Goal: Task Accomplishment & Management: Manage account settings

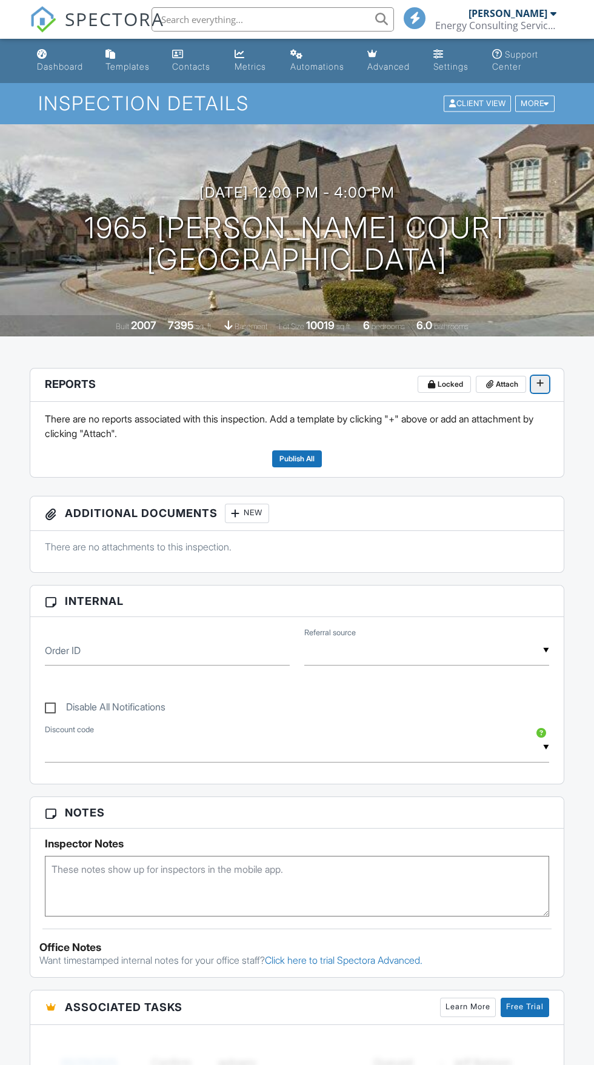
click at [544, 384] on span at bounding box center [540, 383] width 12 height 12
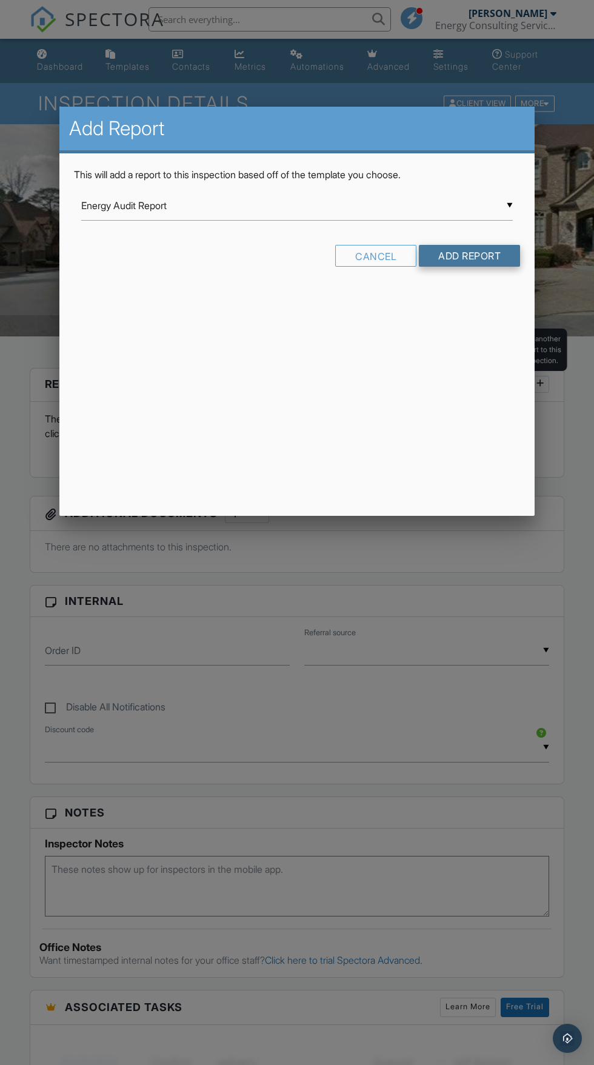
click at [489, 264] on input "Add Report" at bounding box center [469, 256] width 101 height 22
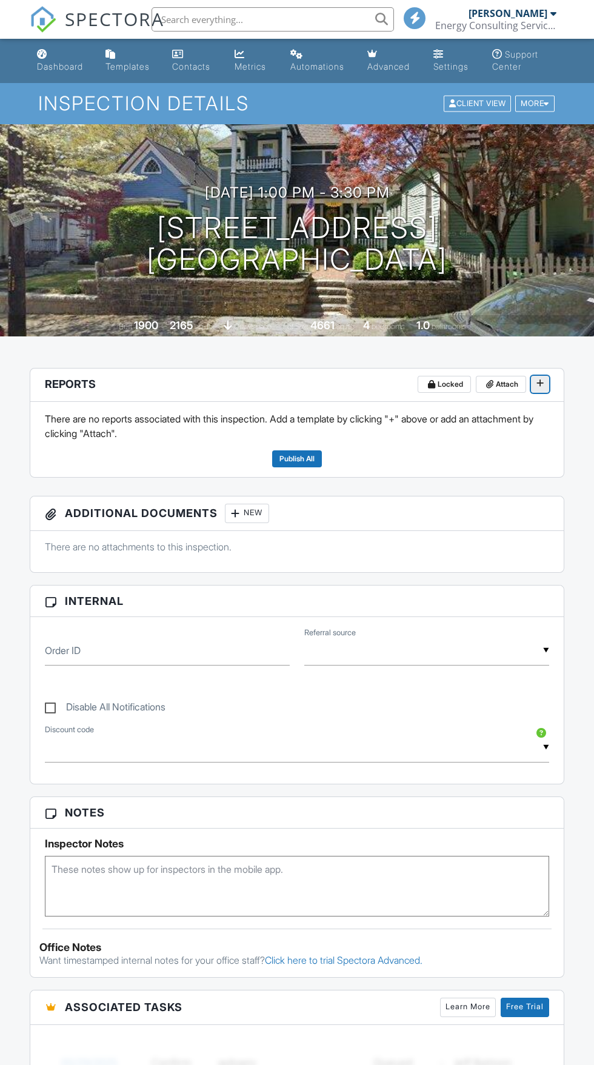
click at [540, 383] on icon at bounding box center [539, 383] width 7 height 8
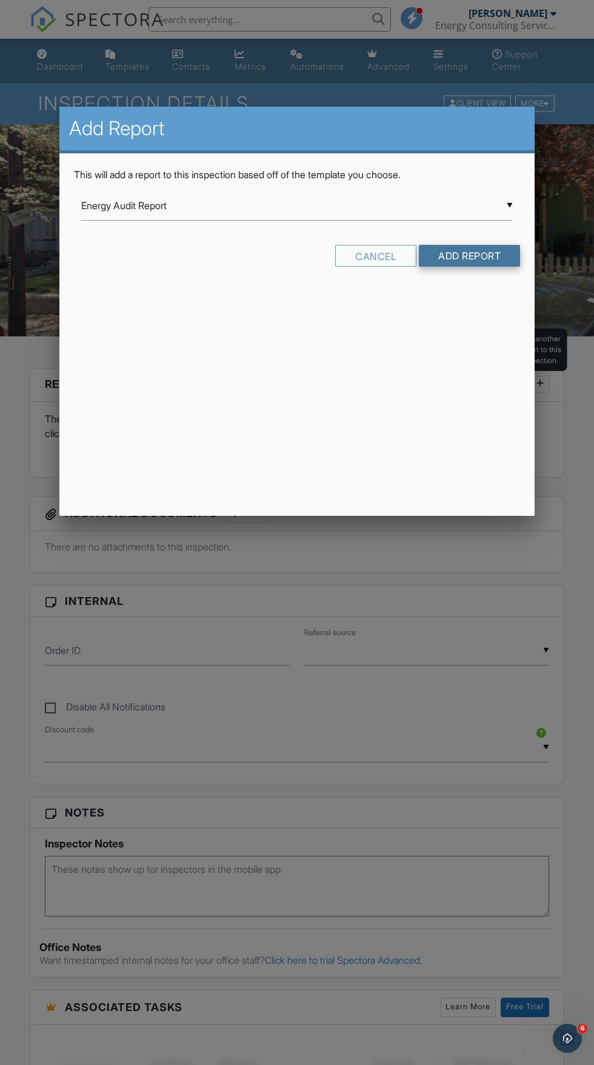
click at [482, 256] on input "Add Report" at bounding box center [469, 256] width 101 height 22
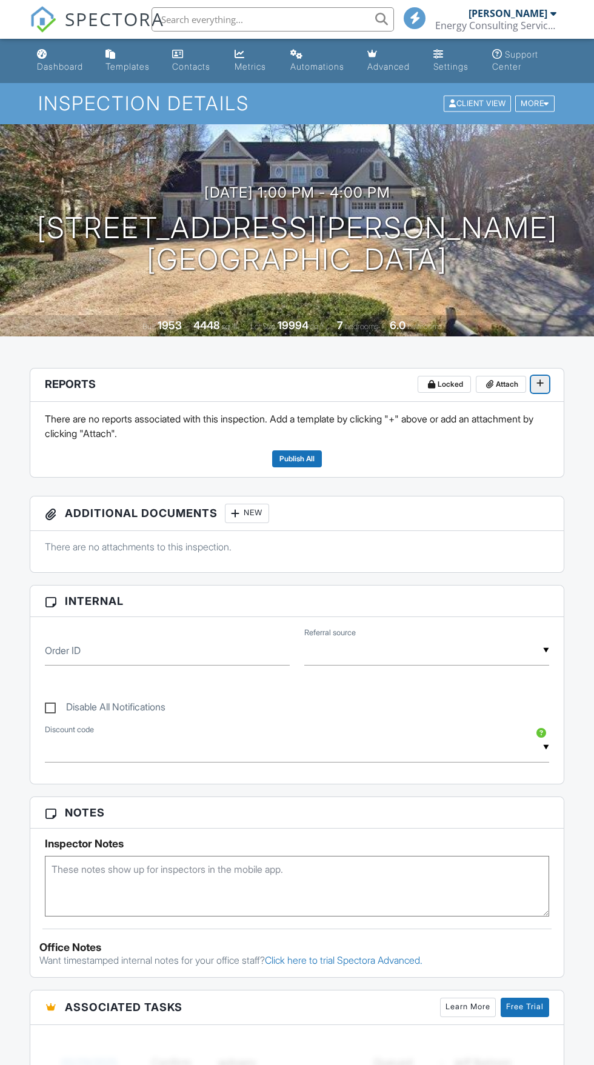
click at [539, 390] on button at bounding box center [540, 384] width 18 height 17
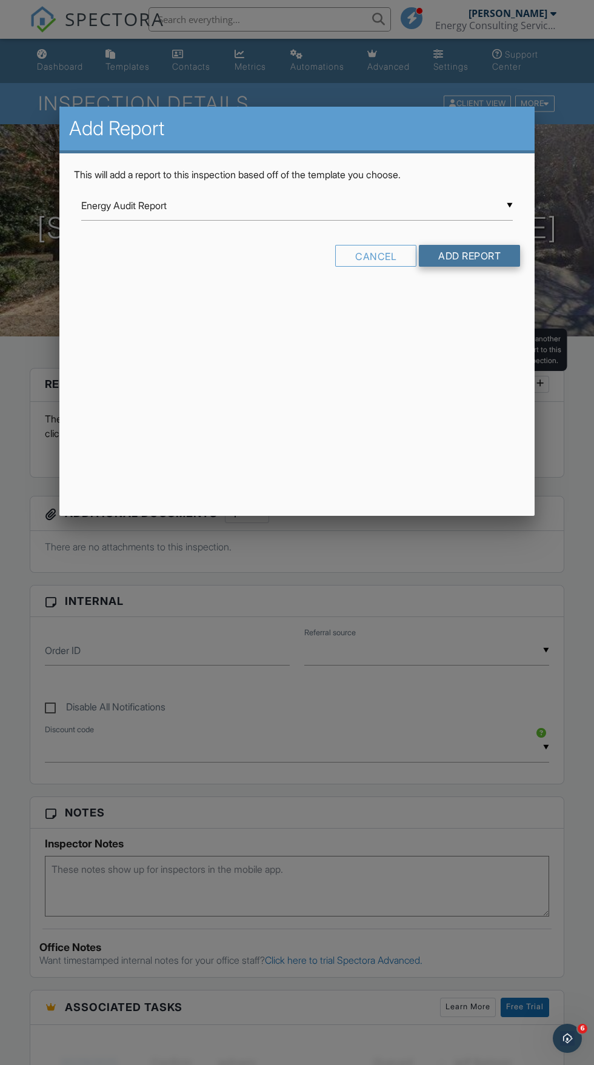
click at [467, 255] on input "Add Report" at bounding box center [469, 256] width 101 height 22
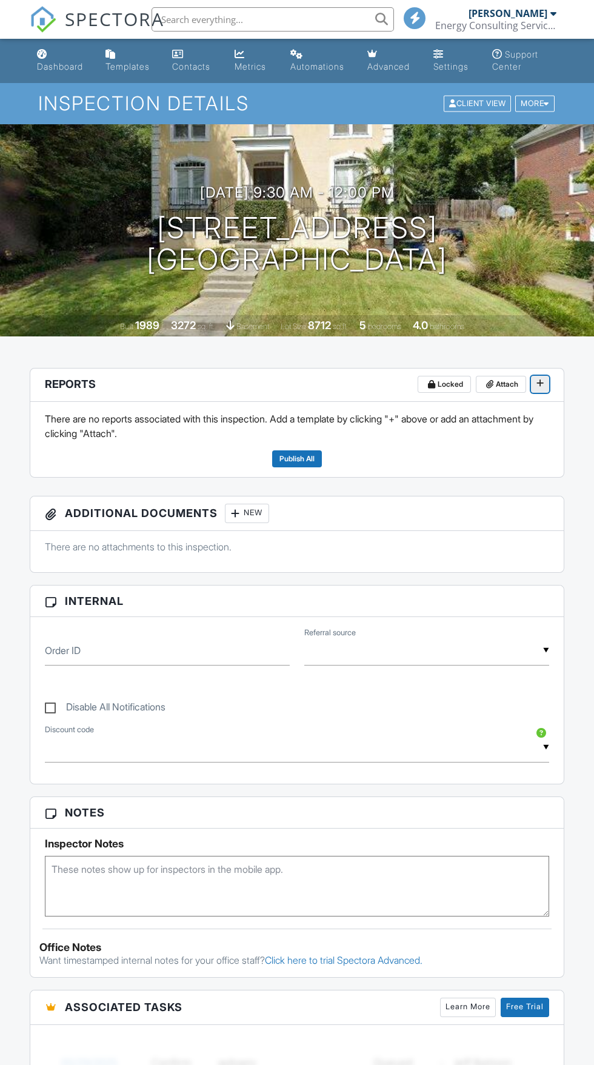
click at [540, 383] on icon at bounding box center [539, 383] width 7 height 8
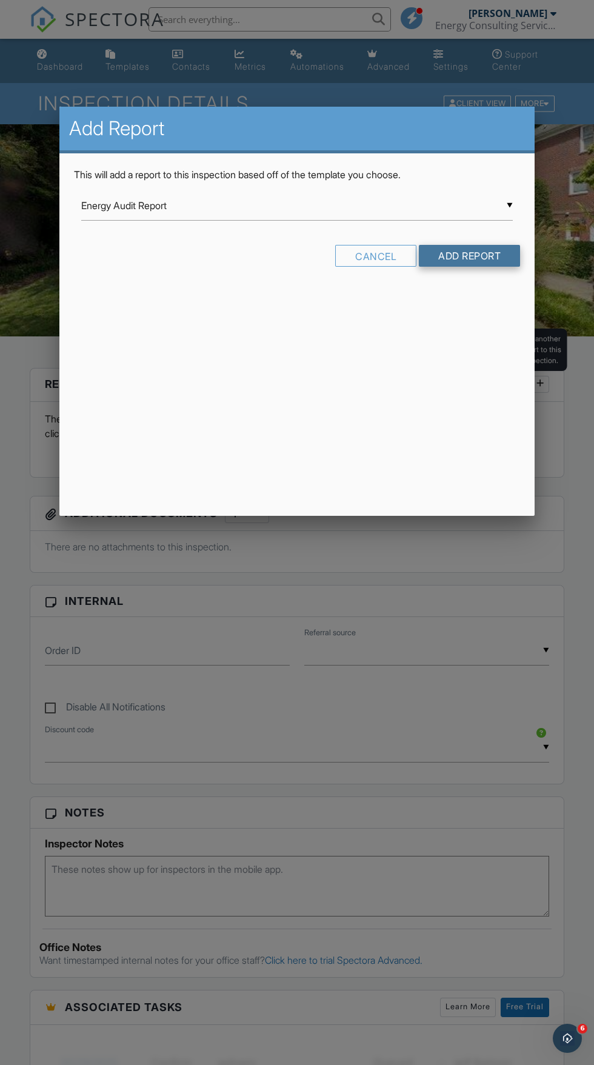
click at [484, 256] on input "Add Report" at bounding box center [469, 256] width 101 height 22
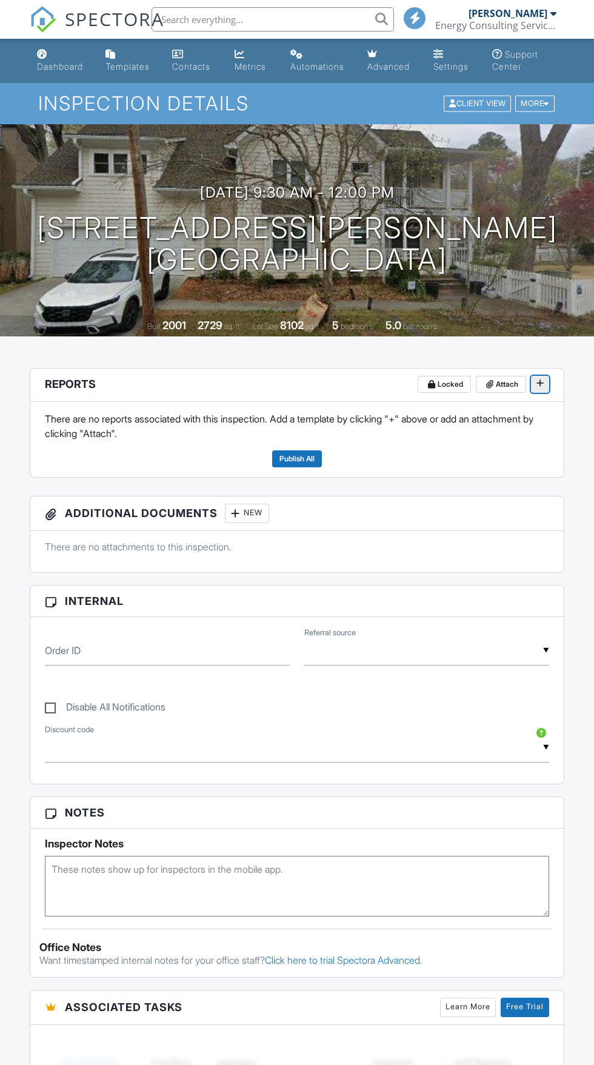
click at [540, 383] on icon at bounding box center [539, 383] width 7 height 8
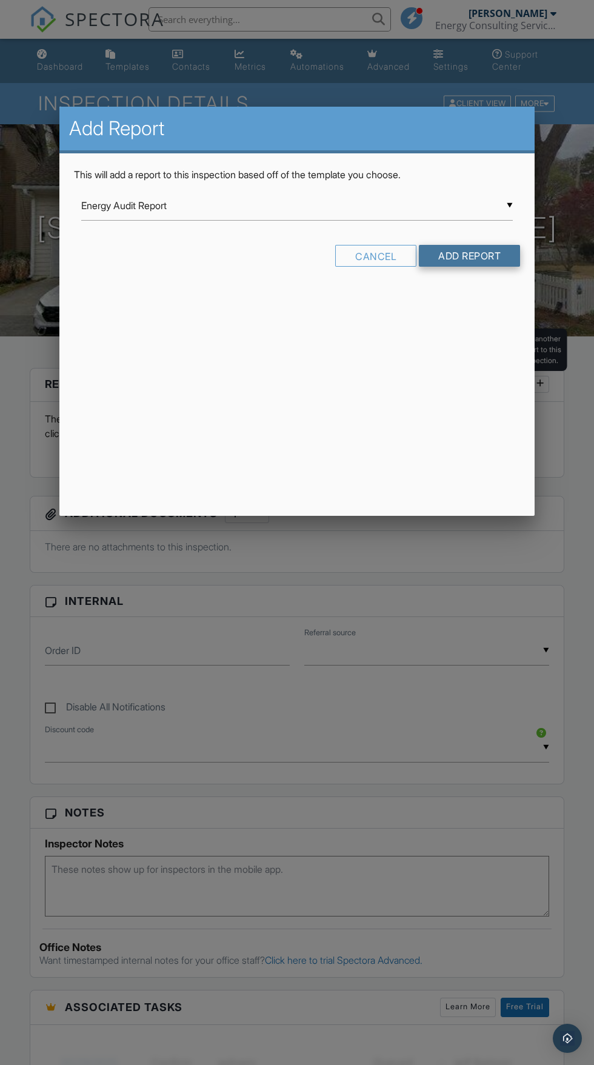
click at [484, 253] on input "Add Report" at bounding box center [469, 256] width 101 height 22
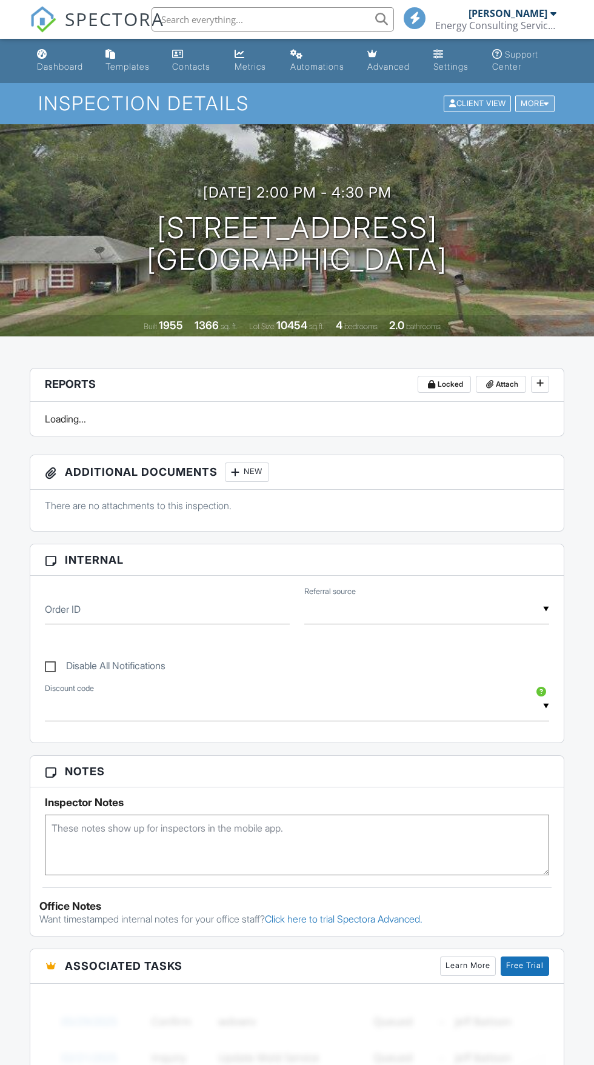
click at [539, 107] on div "More" at bounding box center [534, 104] width 39 height 16
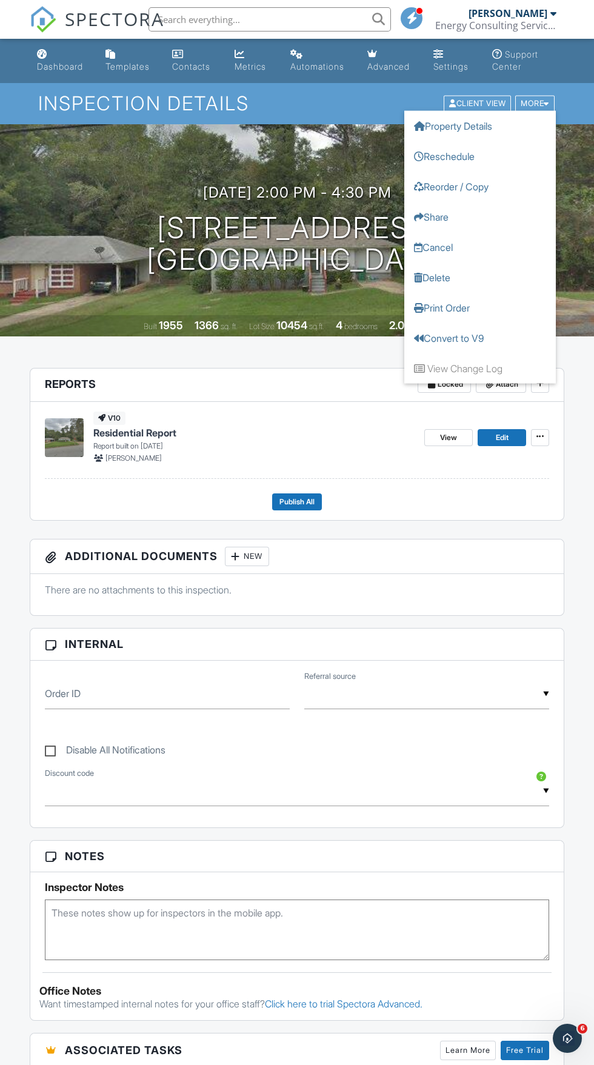
click at [521, 517] on div "v10 Residential Report Report built on [DATE] [PERSON_NAME] View Edit Publish A…" at bounding box center [296, 461] width 533 height 118
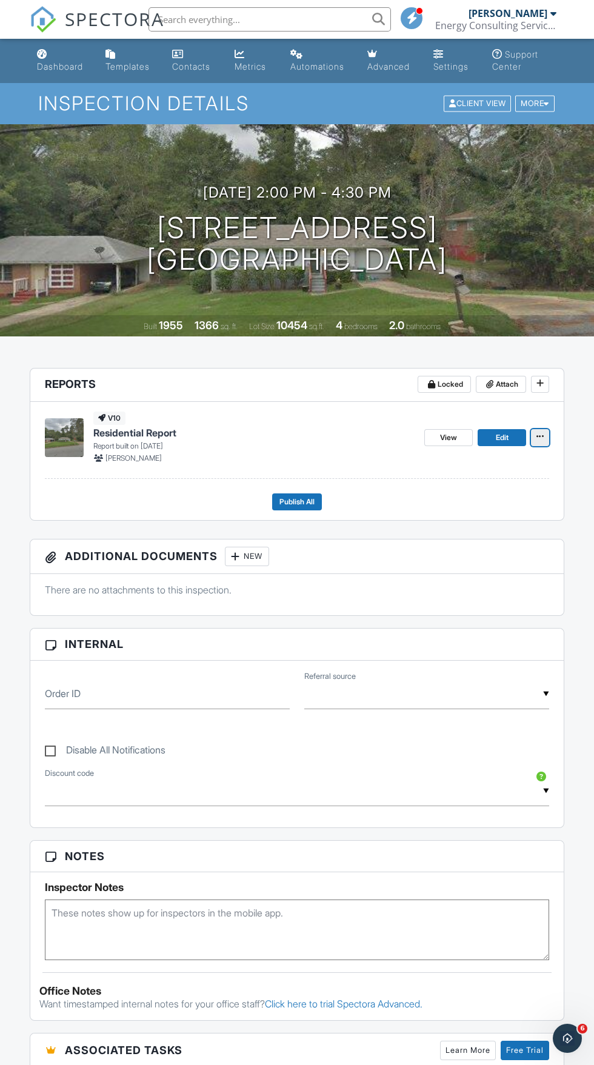
click at [540, 436] on icon at bounding box center [539, 436] width 7 height 8
click at [479, 521] on input "Delete Report" at bounding box center [480, 526] width 124 height 27
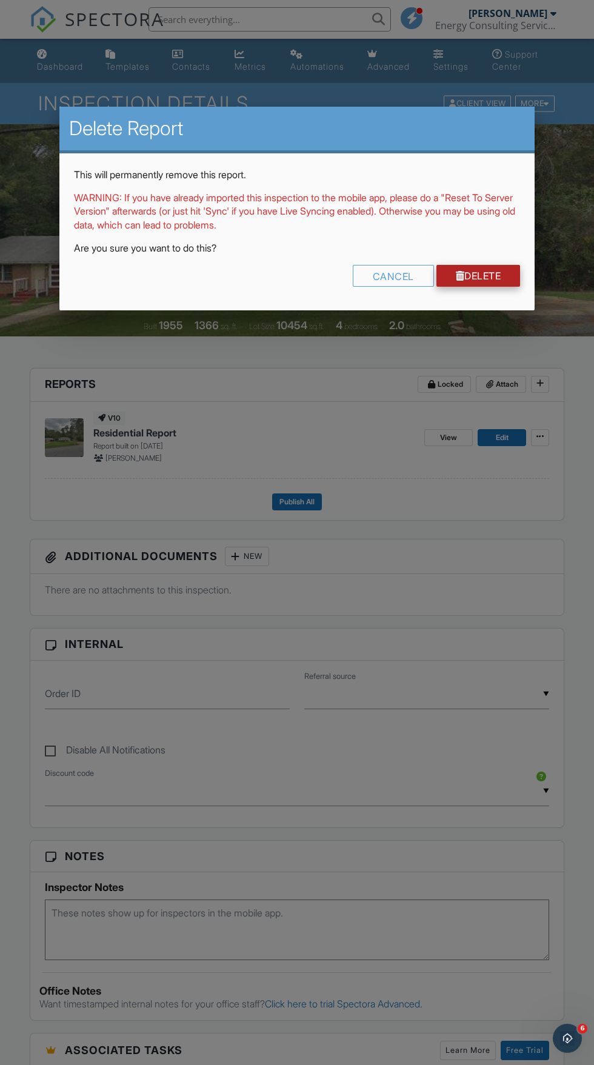
click at [505, 268] on link "Delete" at bounding box center [478, 276] width 84 height 22
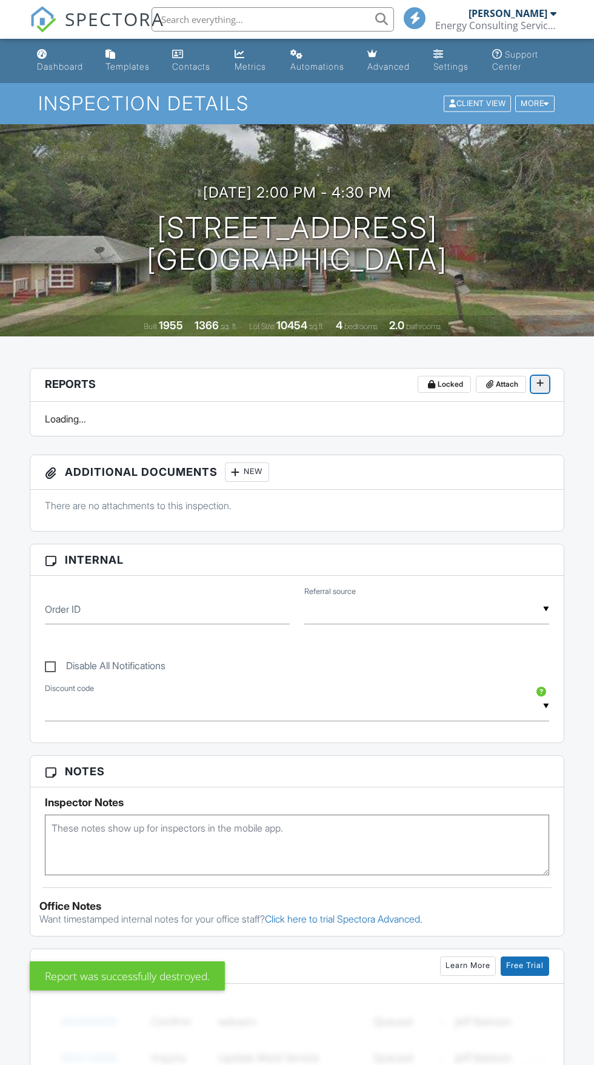
click at [540, 383] on icon at bounding box center [539, 383] width 7 height 8
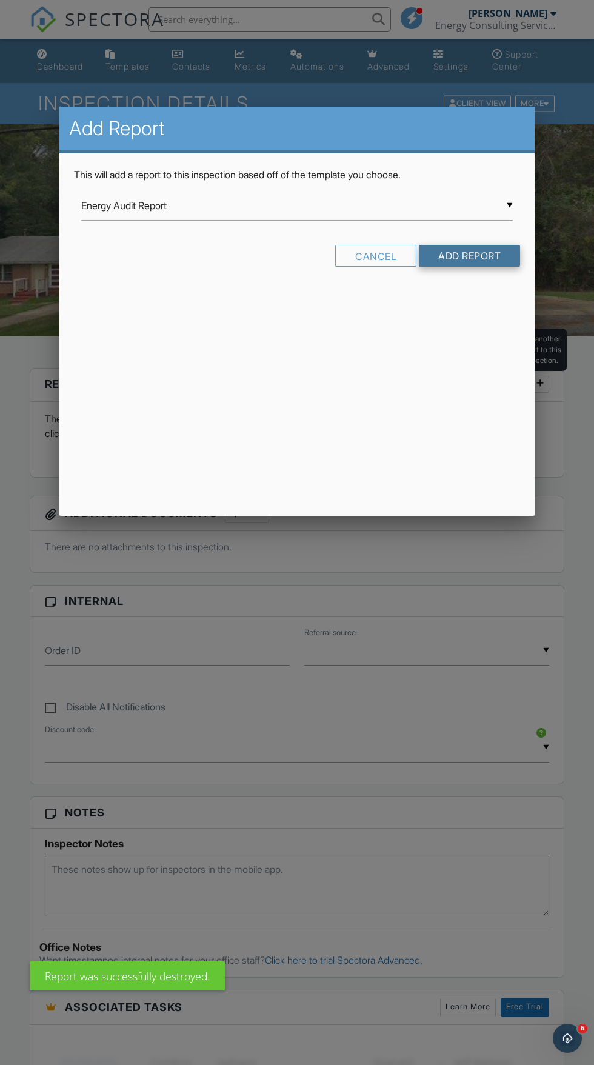
click at [505, 257] on input "Add Report" at bounding box center [469, 256] width 101 height 22
